Goal: Navigation & Orientation: Find specific page/section

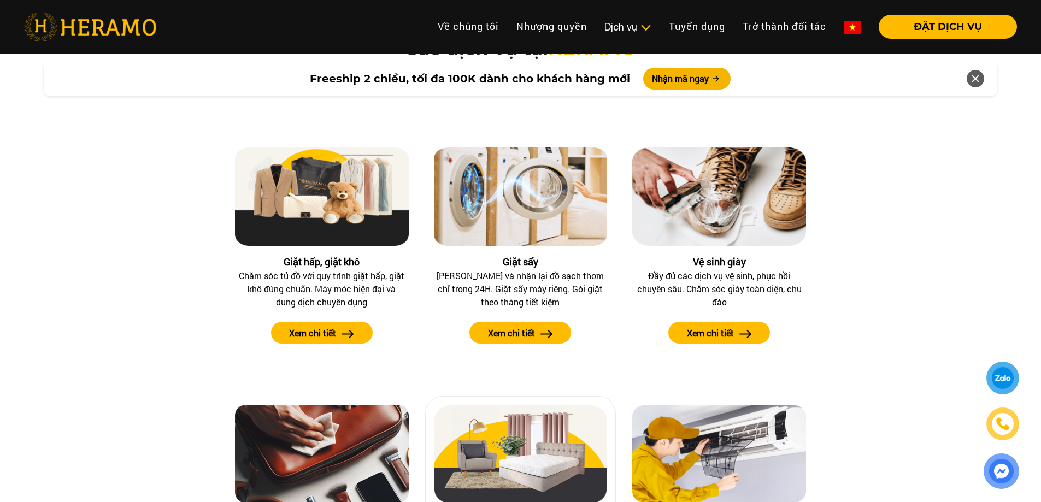
scroll to position [1148, 0]
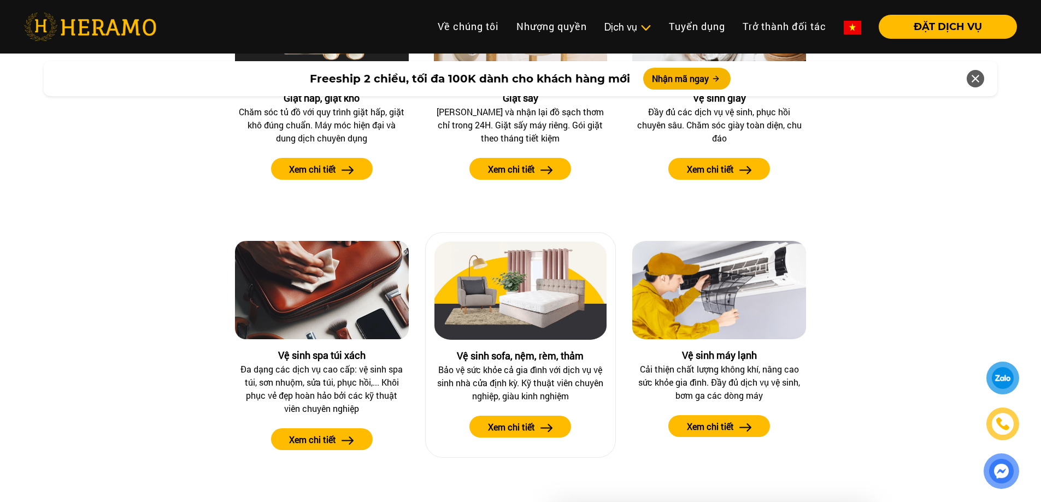
click at [498, 292] on img at bounding box center [521, 291] width 173 height 98
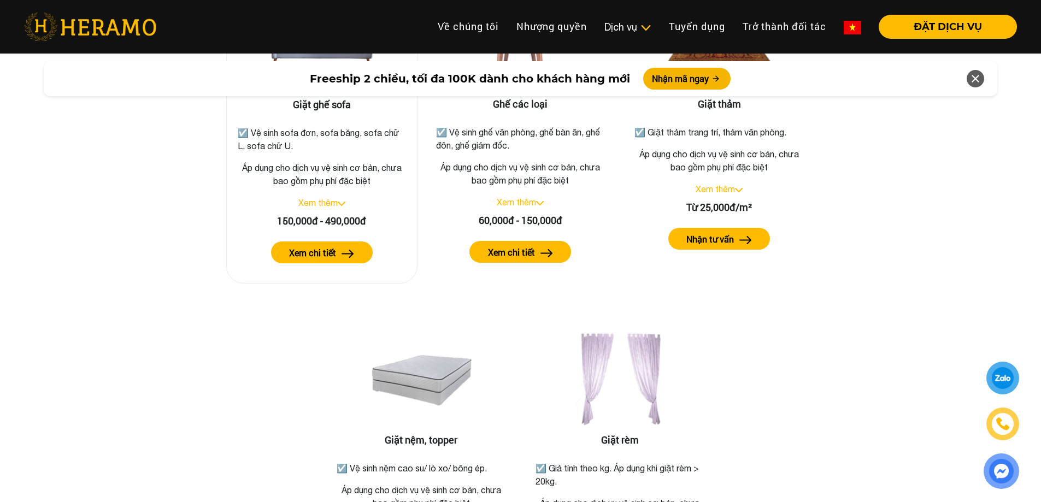
scroll to position [1476, 0]
click at [339, 196] on div "Xem thêm" at bounding box center [322, 202] width 173 height 13
click at [341, 196] on div "Xem thêm" at bounding box center [322, 202] width 173 height 13
click at [342, 201] on img at bounding box center [342, 203] width 8 height 4
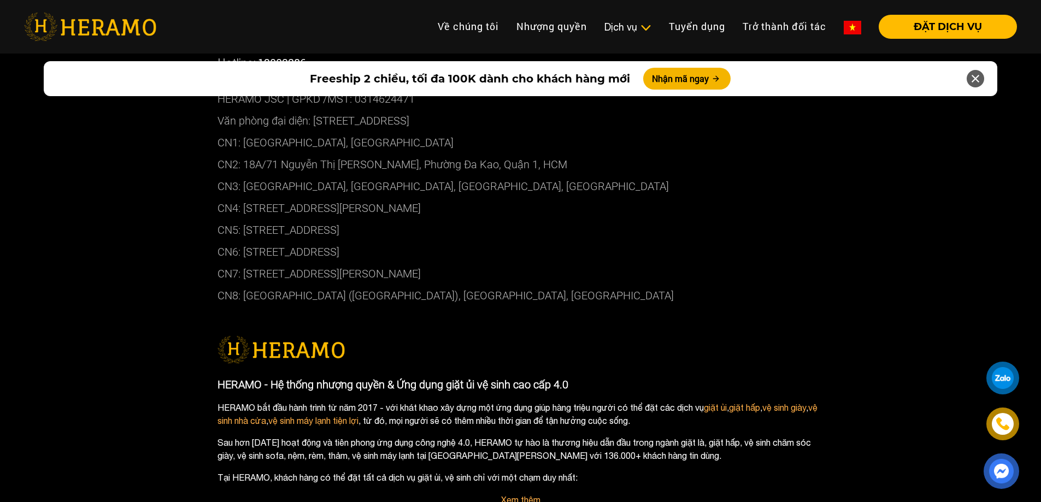
scroll to position [5016, 0]
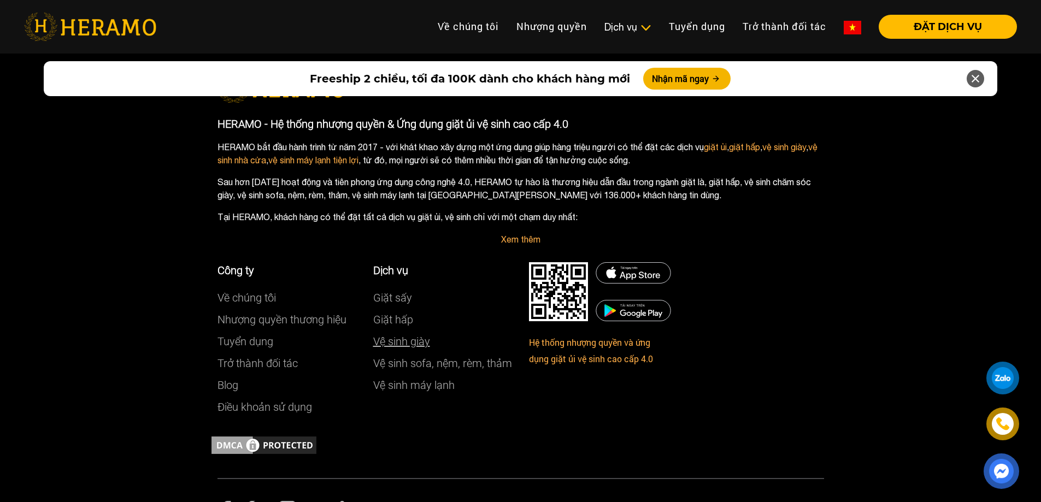
click at [400, 335] on link "Vệ sinh giày" at bounding box center [401, 341] width 57 height 13
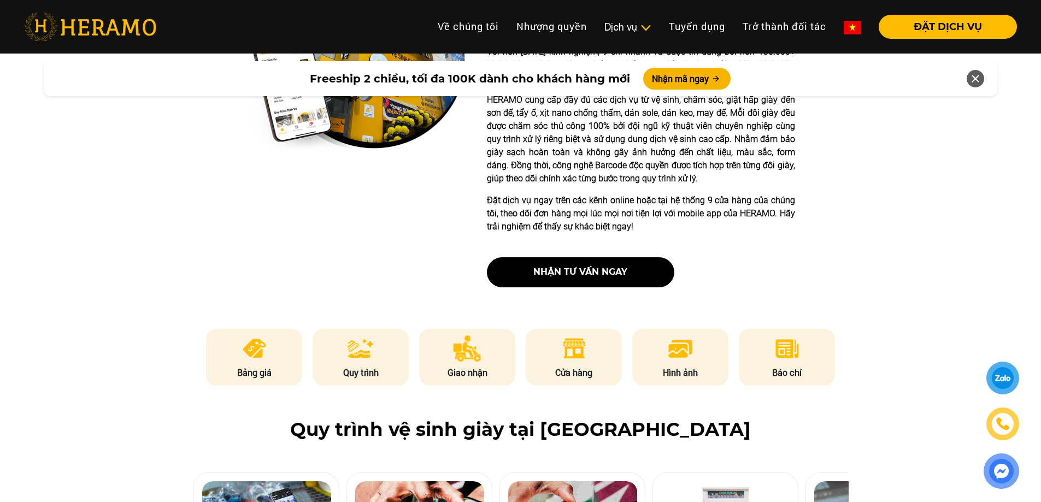
scroll to position [492, 0]
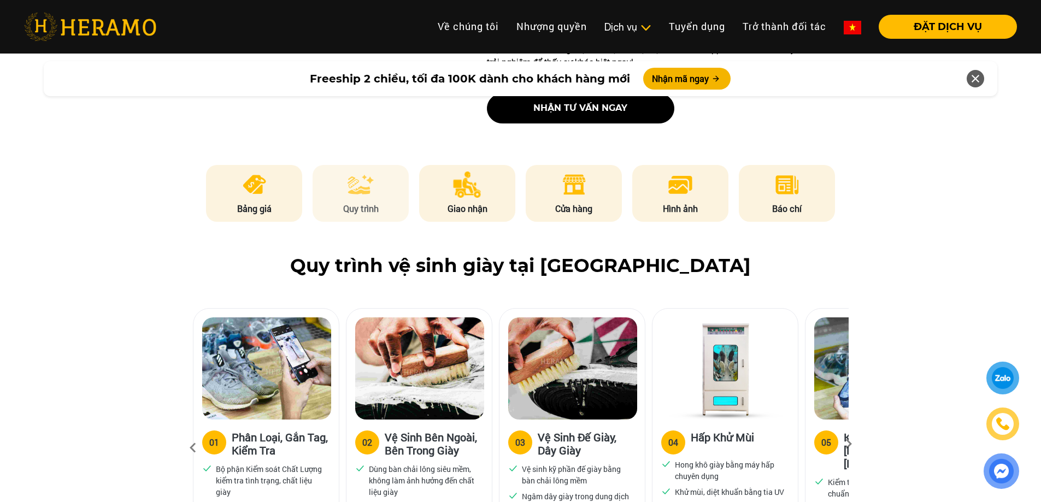
click at [390, 203] on p "Quy trình" at bounding box center [361, 208] width 96 height 13
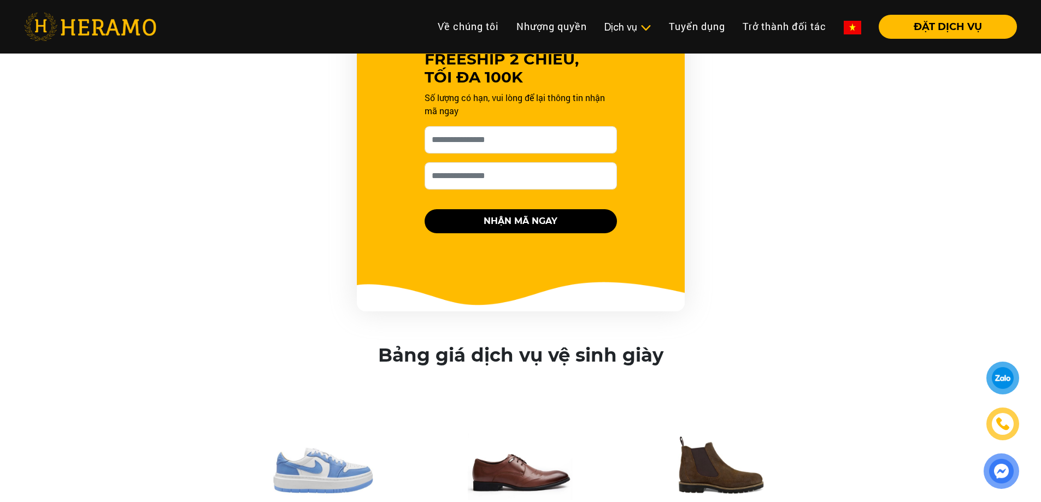
scroll to position [692, 0]
